Goal: Transaction & Acquisition: Purchase product/service

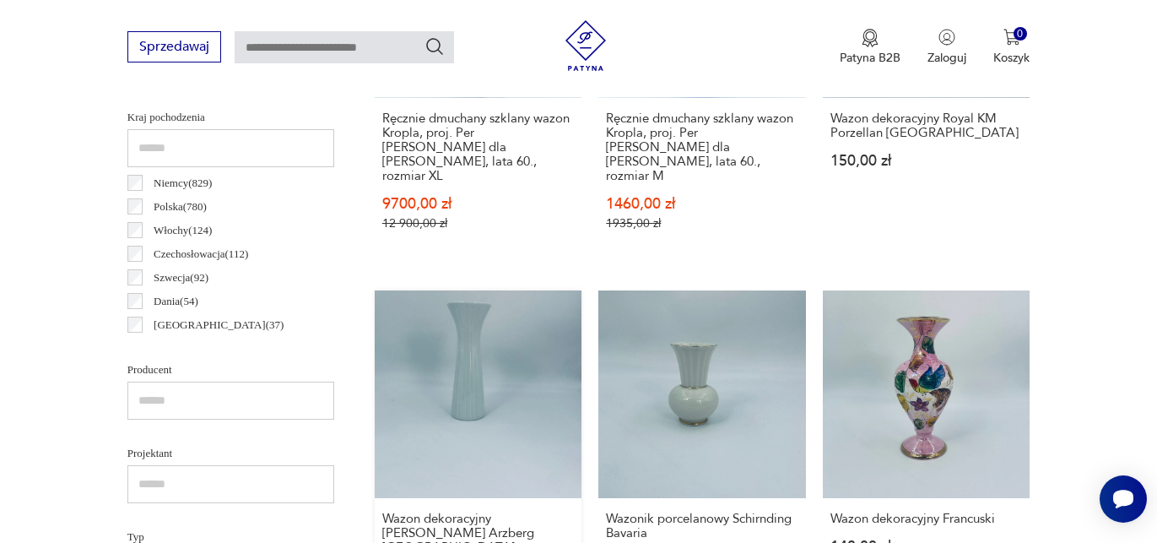
click at [495, 321] on link "Wazon dekoracyjny [PERSON_NAME] Arzberg [GEOGRAPHIC_DATA] 260,00 zł" at bounding box center [478, 452] width 207 height 324
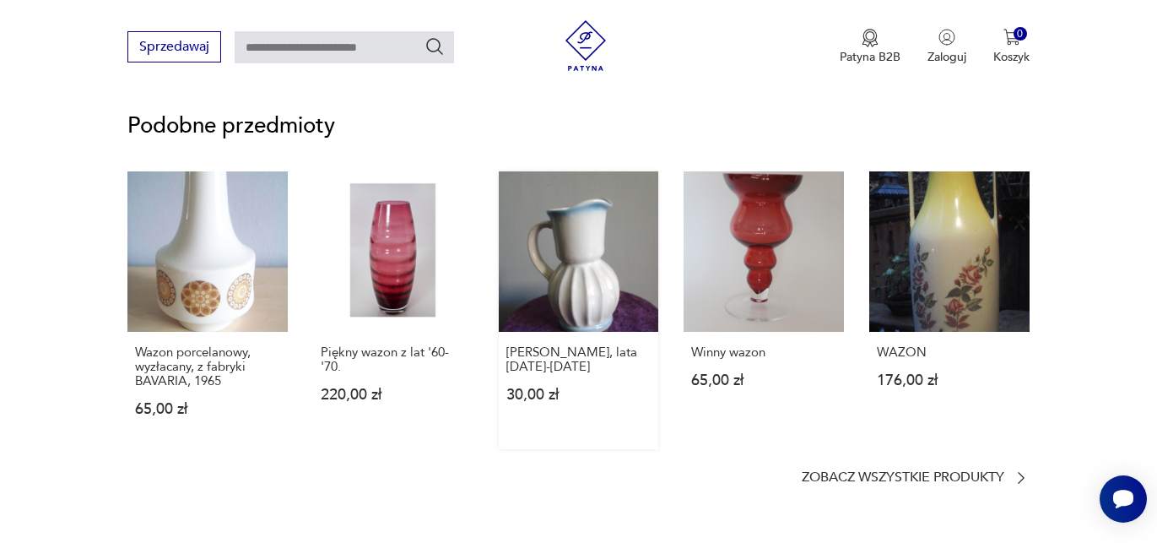
click at [584, 267] on link "[PERSON_NAME], lata [DATE]-[DATE] 30,00 zł" at bounding box center [579, 310] width 160 height 278
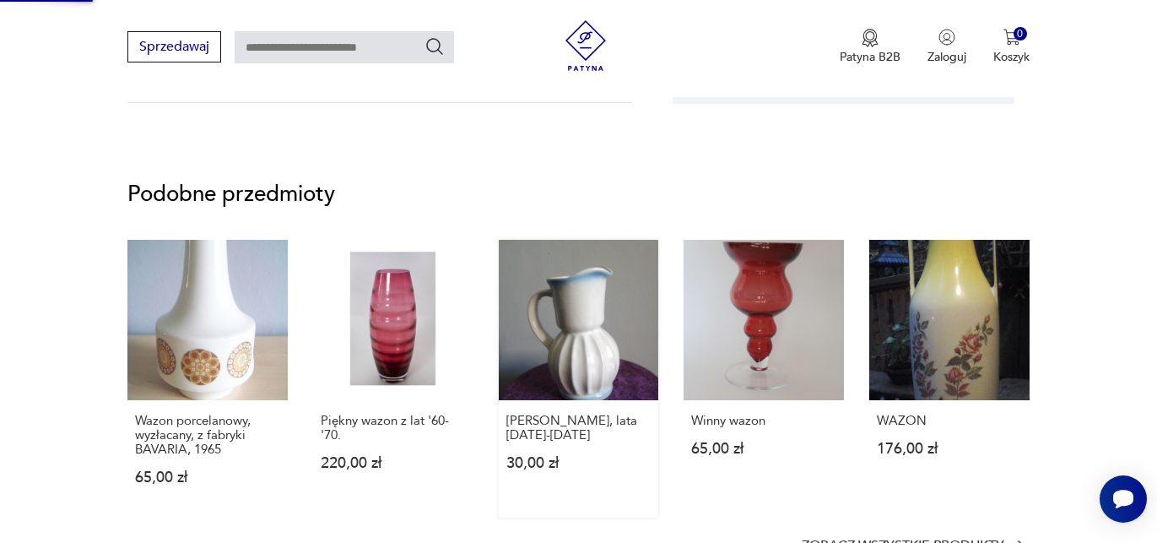
scroll to position [787, 0]
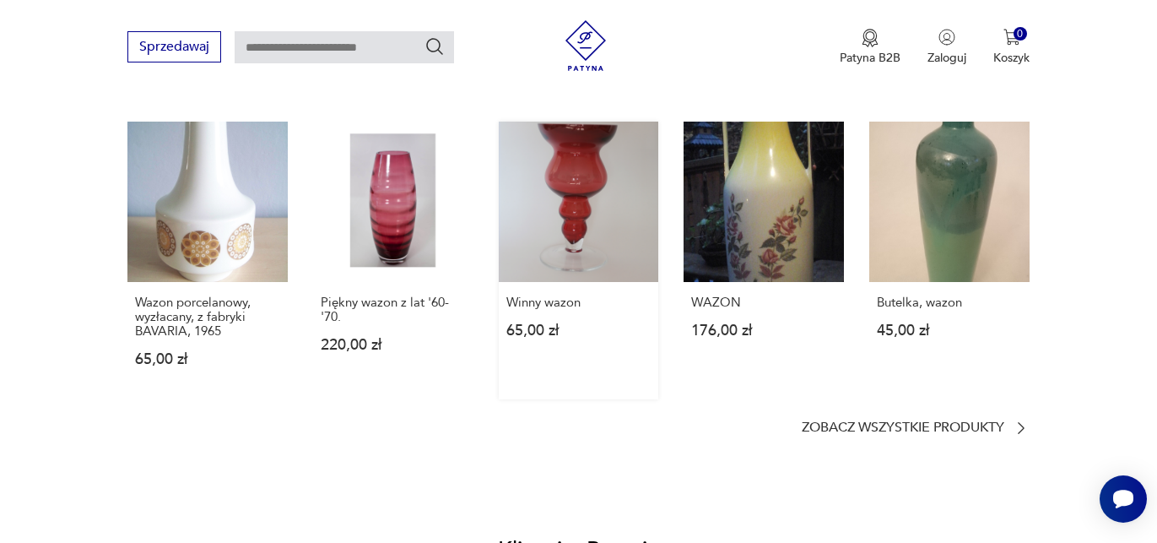
scroll to position [1283, 0]
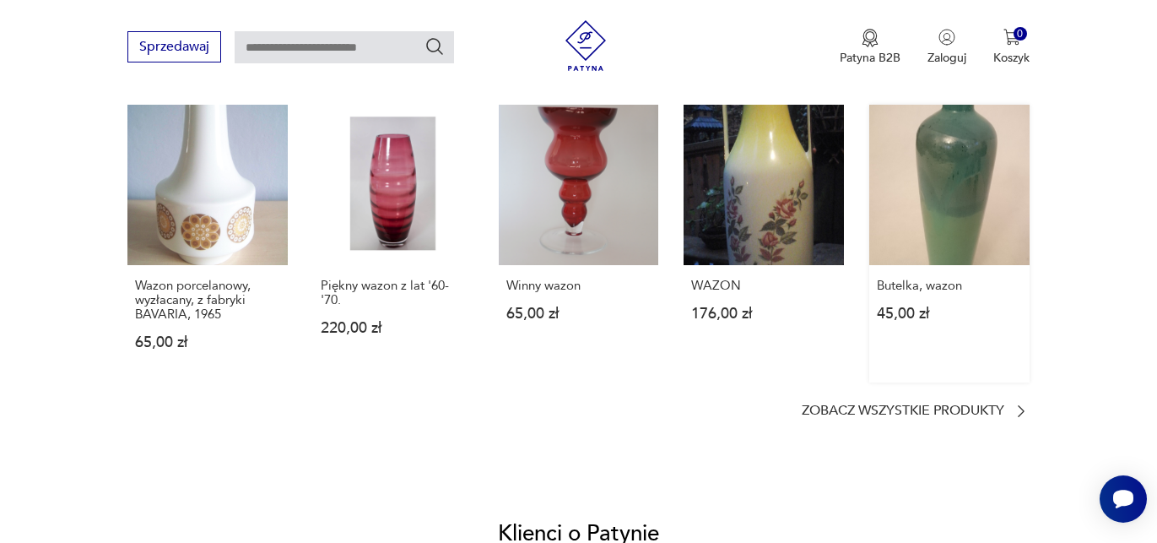
click at [949, 164] on link "Butelka, wazon 45,00 zł" at bounding box center [949, 244] width 160 height 278
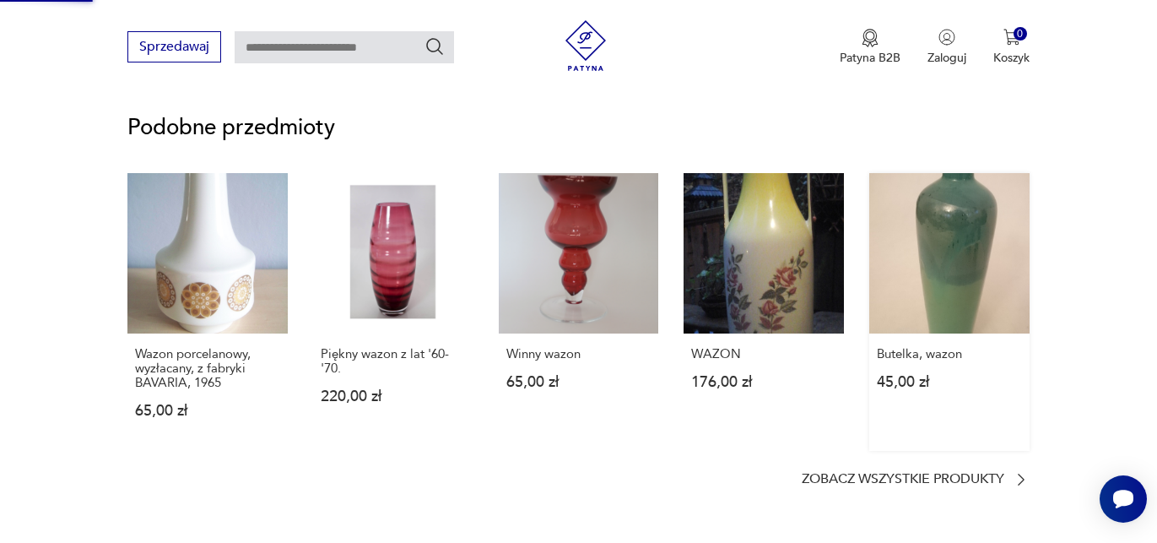
scroll to position [740, 0]
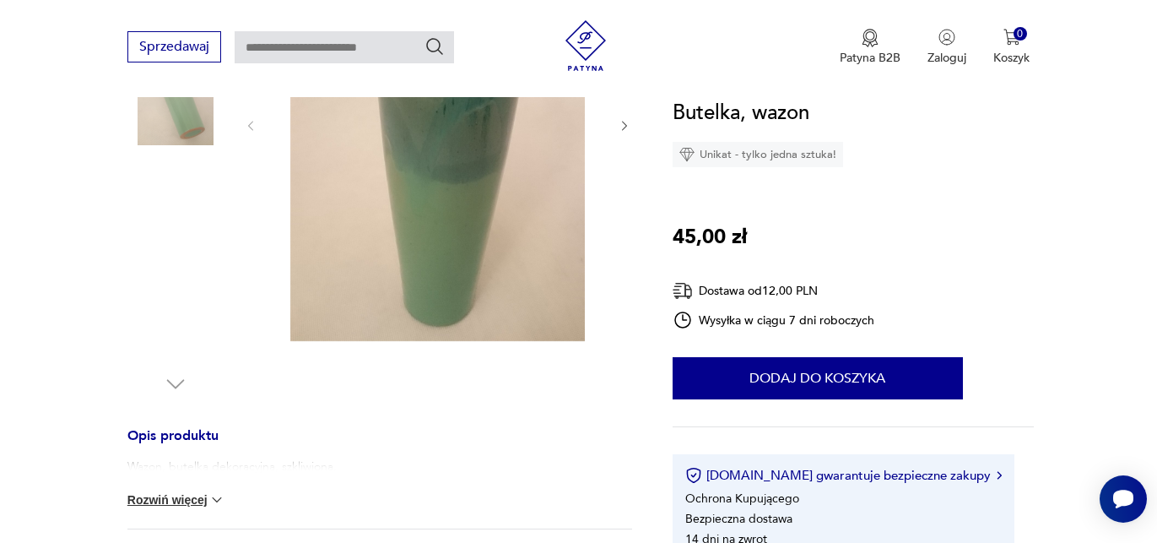
click at [630, 127] on icon "button" at bounding box center [625, 126] width 14 height 14
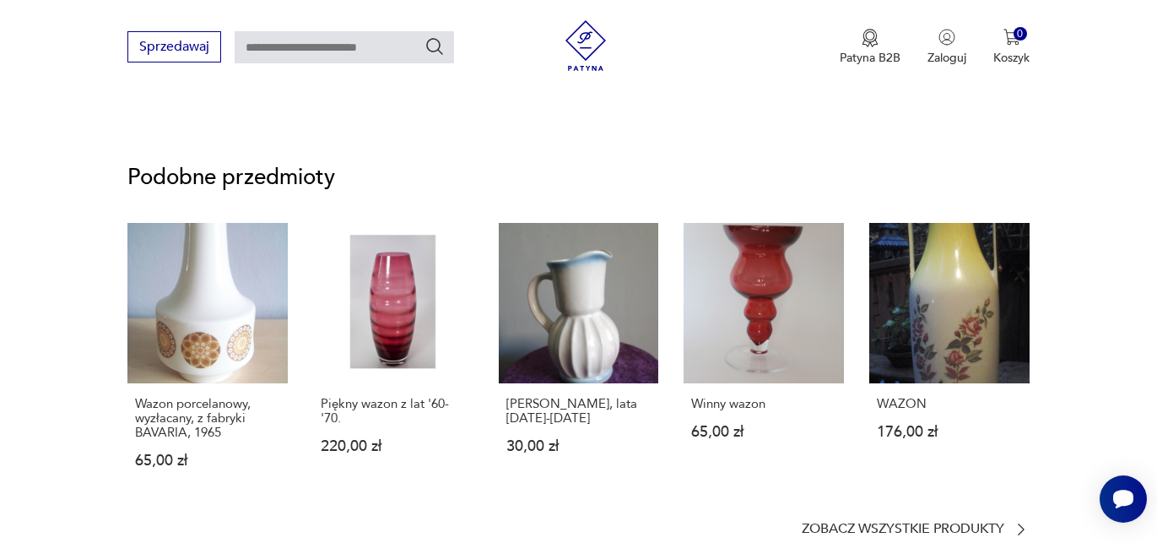
scroll to position [1174, 0]
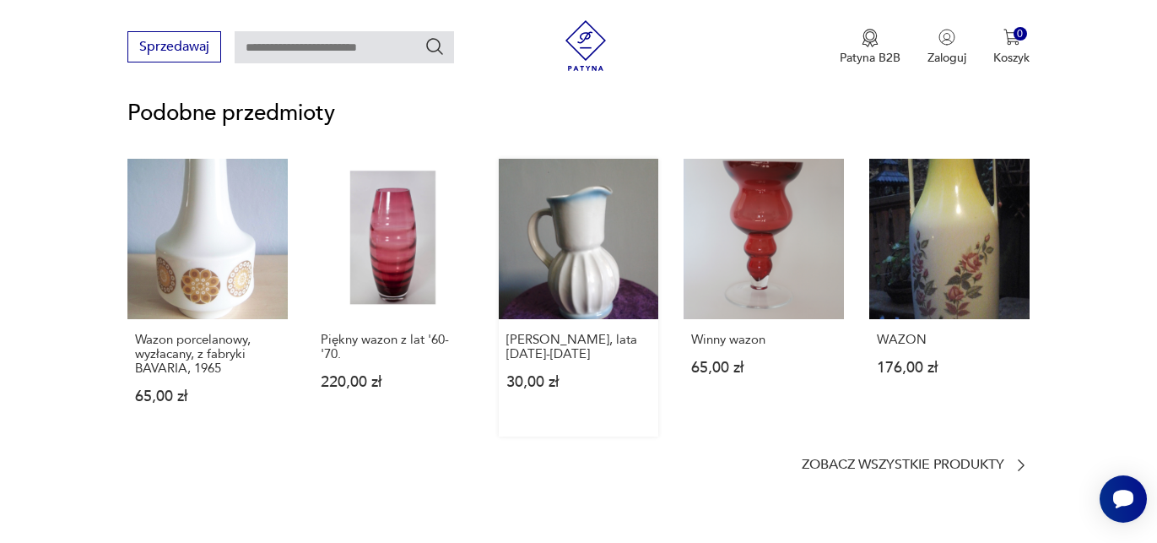
click at [577, 214] on link "[PERSON_NAME], lata [DATE]-[DATE] 30,00 zł" at bounding box center [579, 298] width 160 height 278
